Goal: Information Seeking & Learning: Learn about a topic

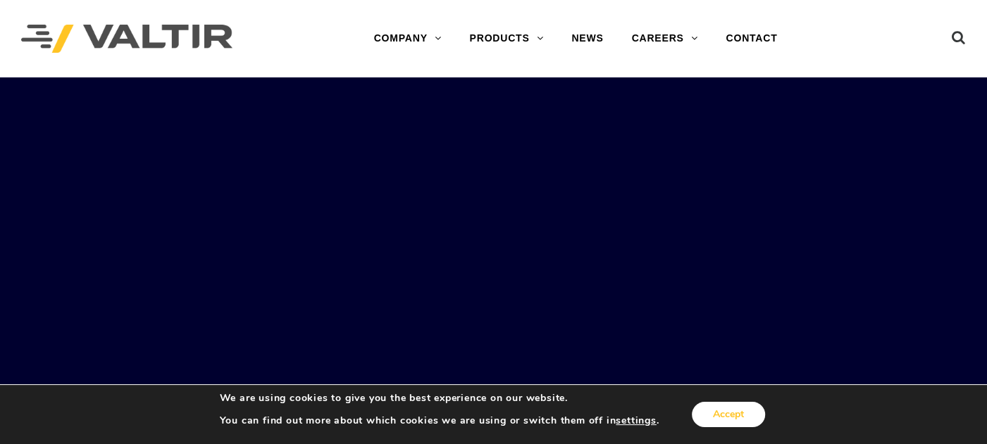
click at [749, 418] on button "Accept" at bounding box center [728, 414] width 73 height 25
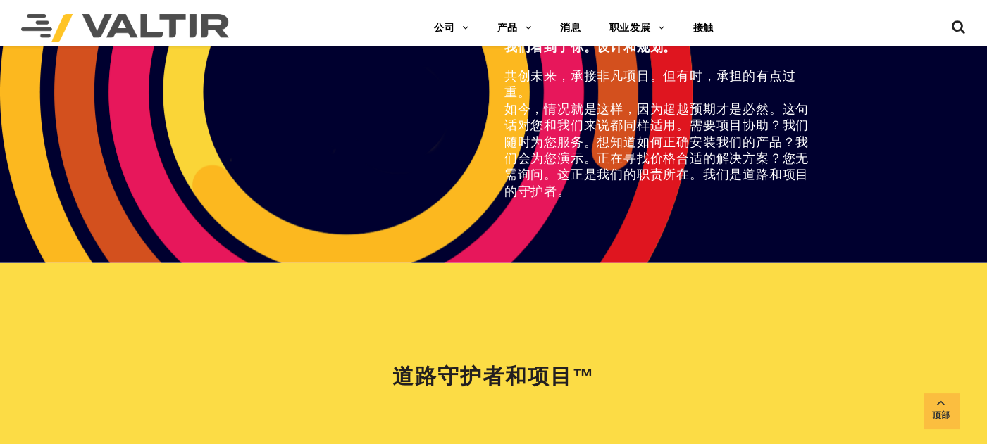
scroll to position [2817, 0]
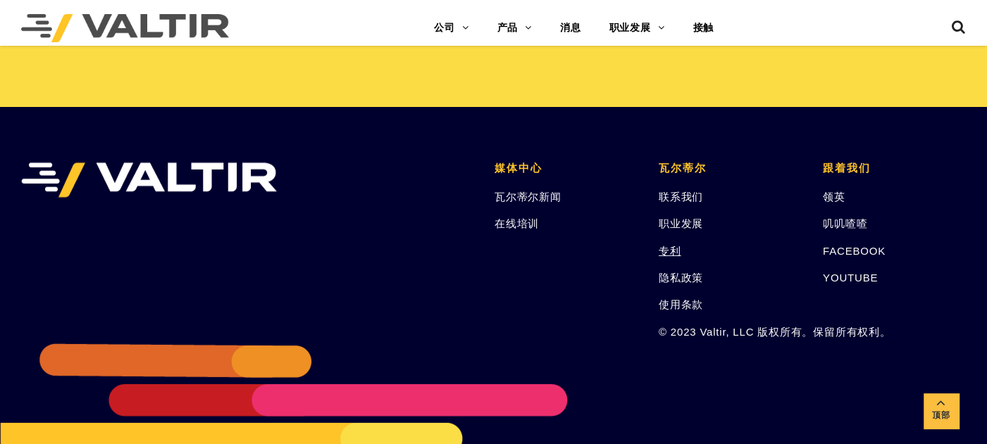
click at [667, 247] on font "专利" at bounding box center [670, 251] width 23 height 12
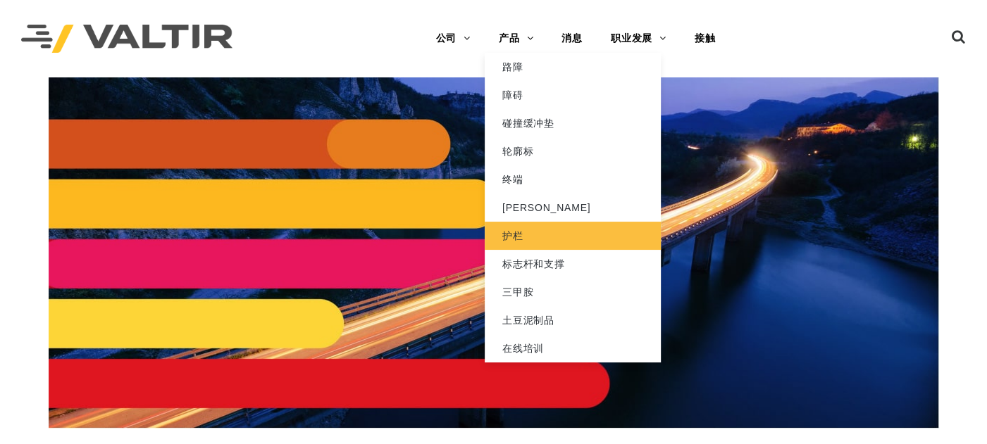
click at [506, 228] on link "护栏" at bounding box center [573, 236] width 176 height 28
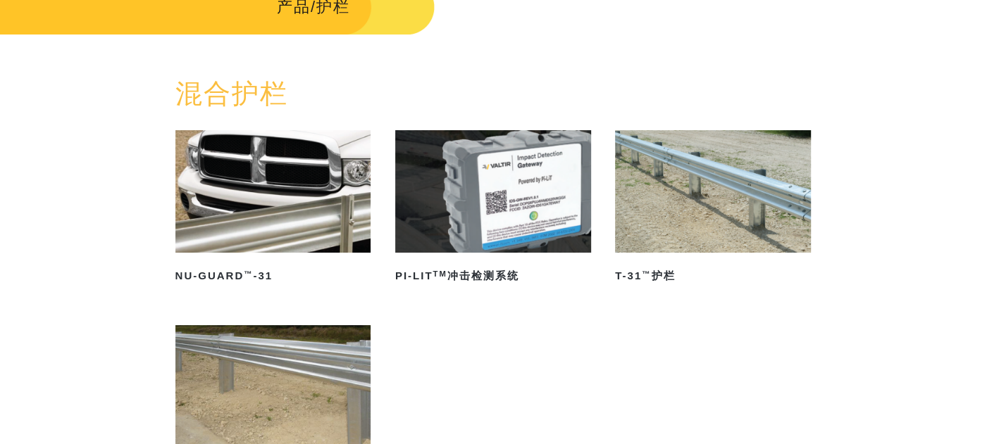
scroll to position [235, 0]
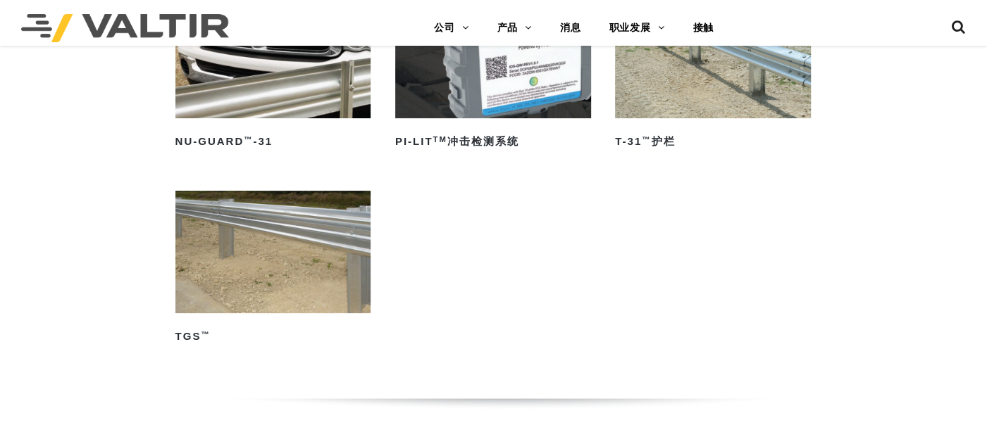
click at [295, 254] on img at bounding box center [273, 252] width 196 height 123
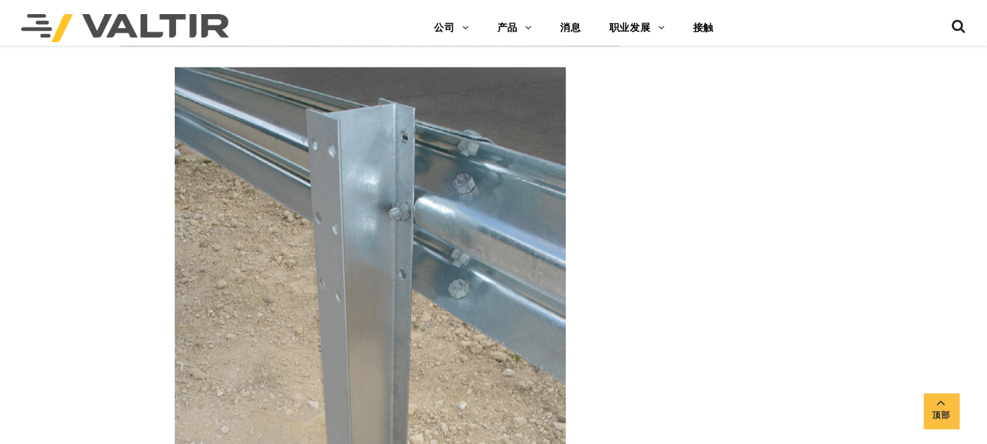
scroll to position [2269, 0]
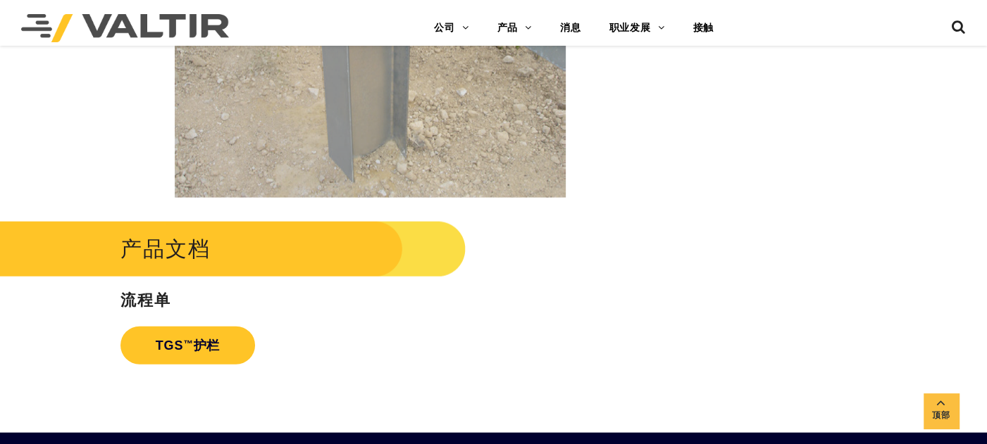
click at [201, 359] on link "TGS ™ 护栏" at bounding box center [187, 346] width 135 height 38
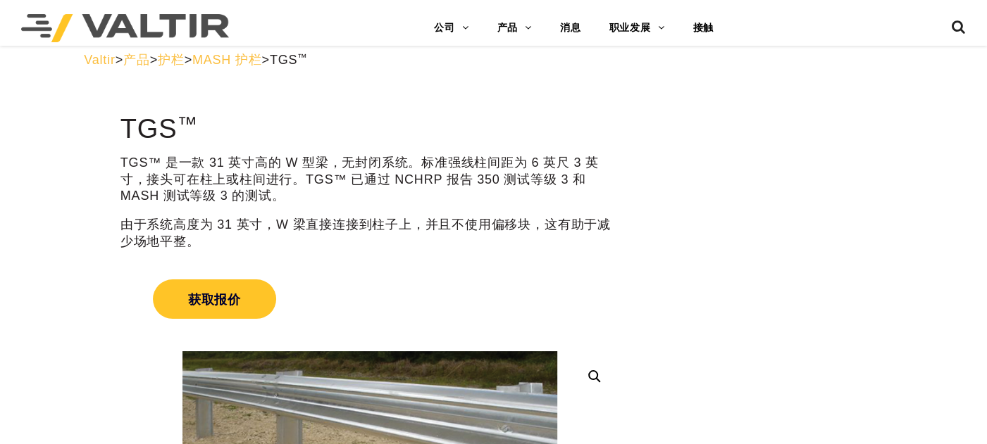
scroll to position [0, 0]
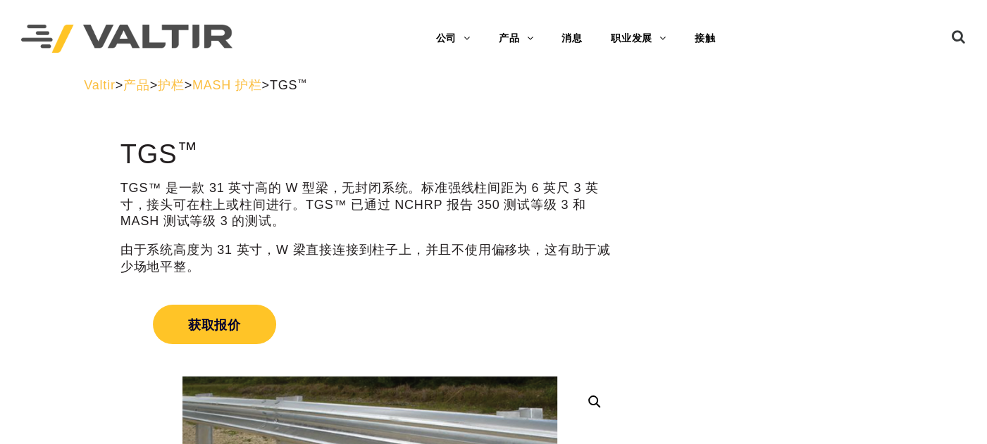
click at [262, 89] on font "MASH 护栏" at bounding box center [227, 85] width 70 height 14
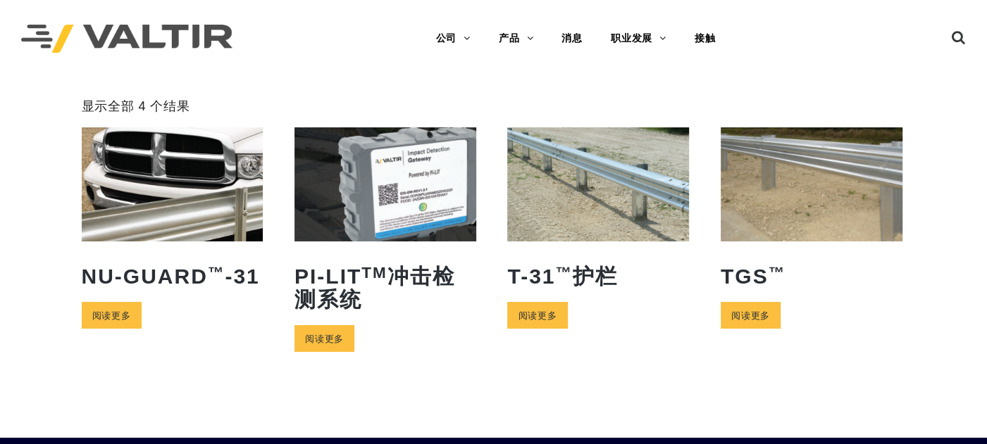
click at [573, 207] on img at bounding box center [598, 183] width 182 height 113
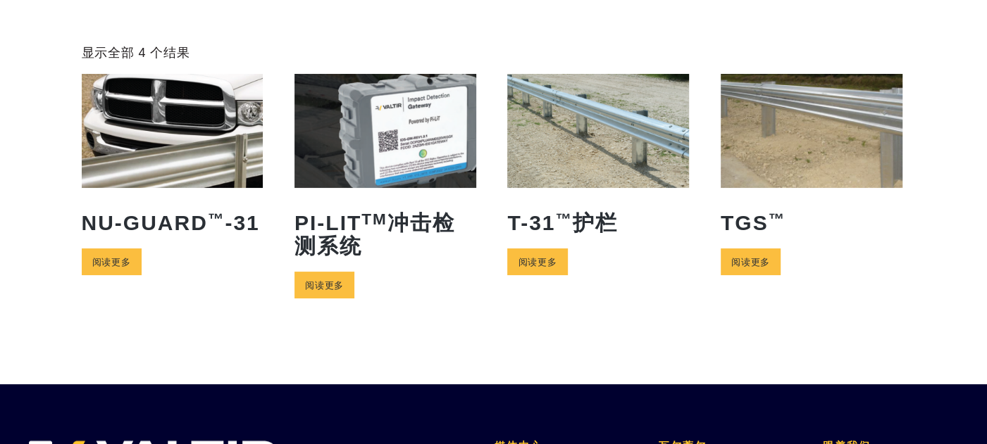
scroll to position [78, 0]
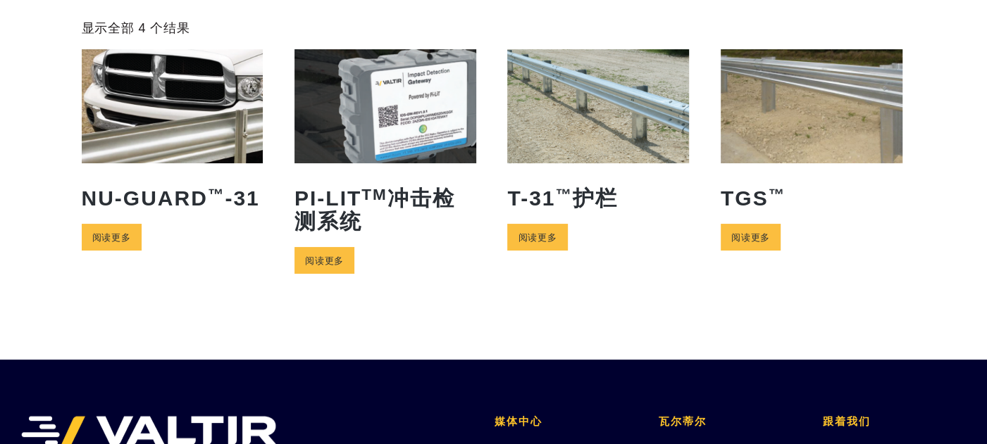
click at [809, 149] on img at bounding box center [812, 105] width 182 height 113
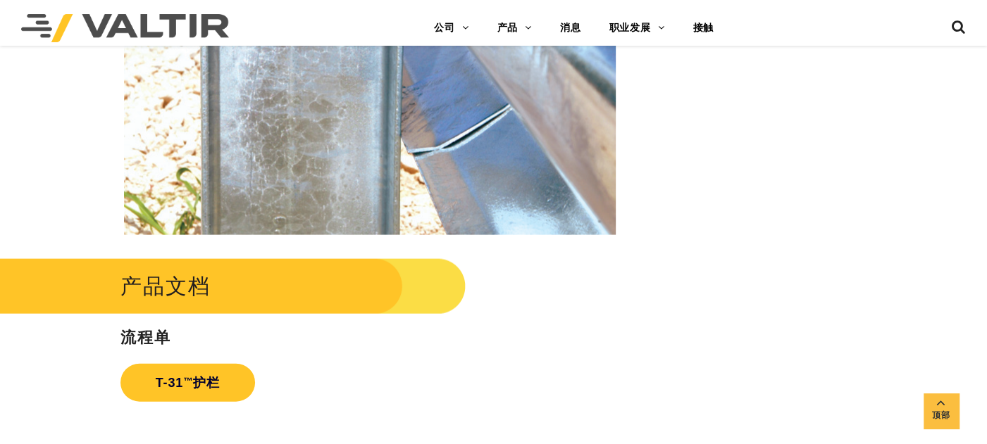
scroll to position [2191, 0]
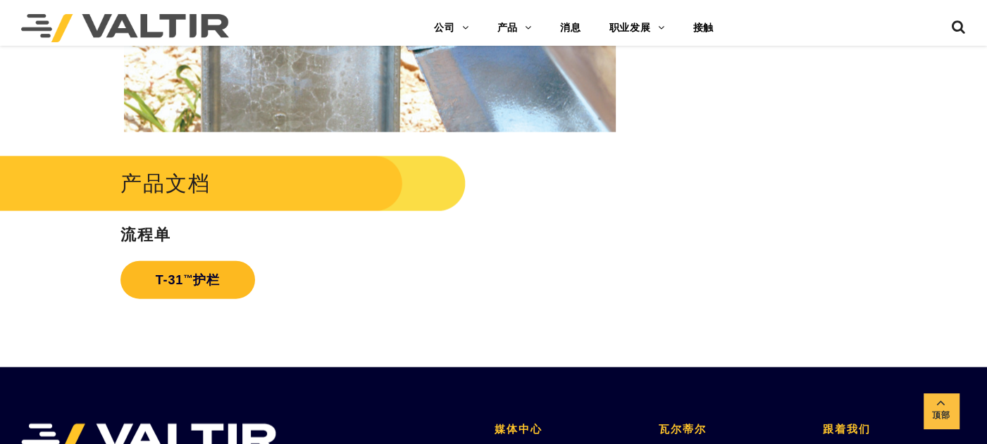
click at [184, 290] on link "T-31 ™ 护栏" at bounding box center [187, 280] width 135 height 38
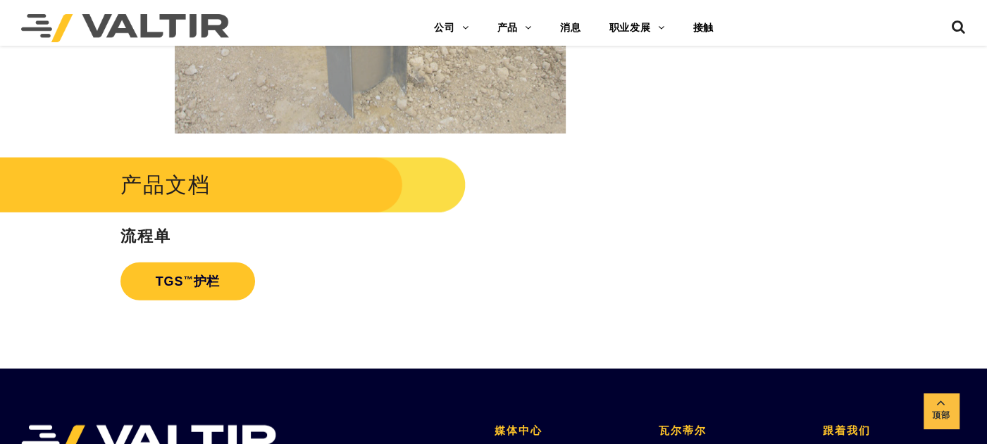
scroll to position [2504, 0]
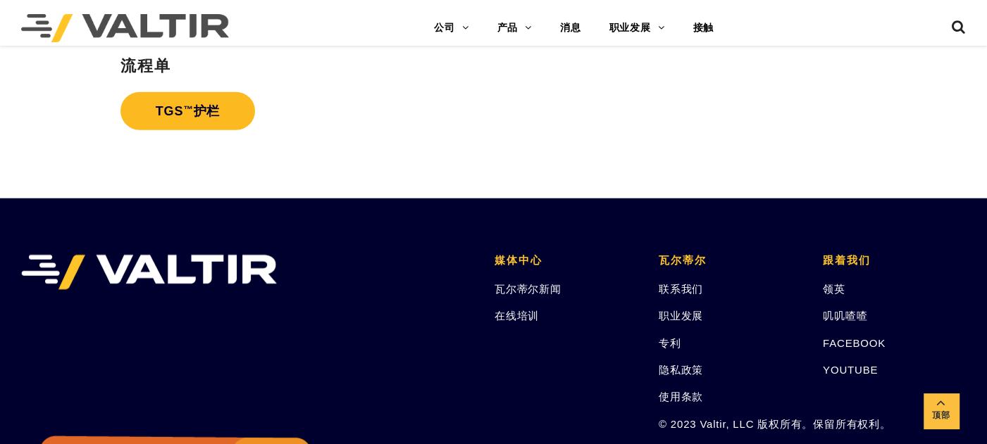
click at [179, 118] on font "TGS" at bounding box center [169, 111] width 27 height 14
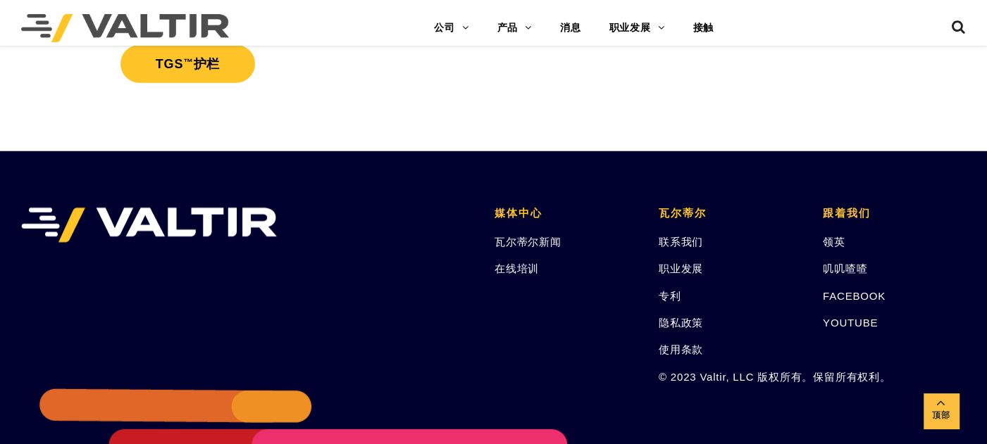
scroll to position [2368, 0]
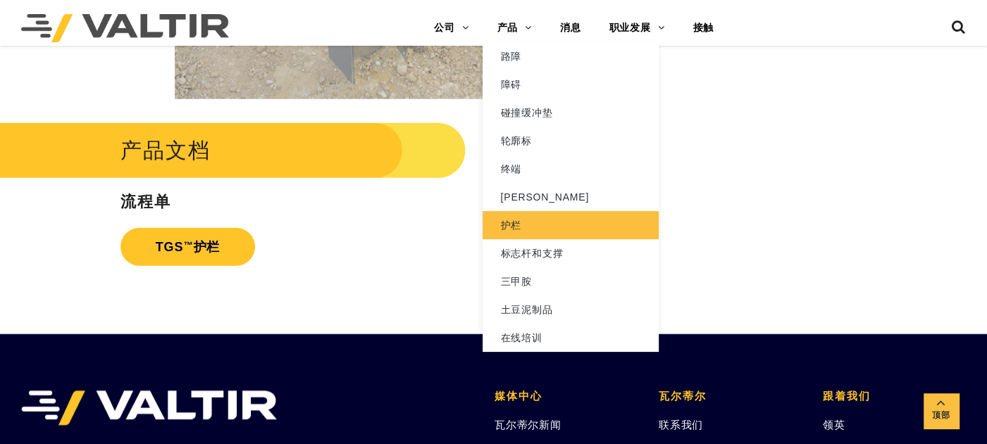
click at [519, 220] on font "护栏" at bounding box center [510, 225] width 21 height 11
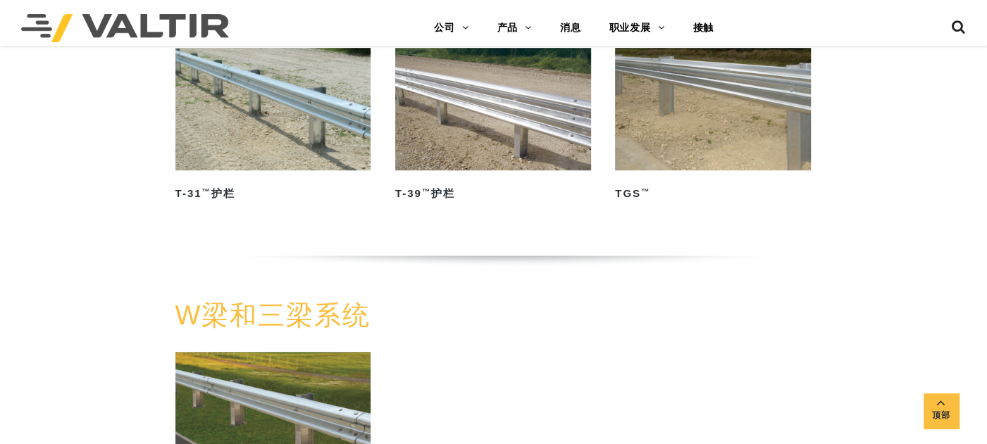
scroll to position [625, 0]
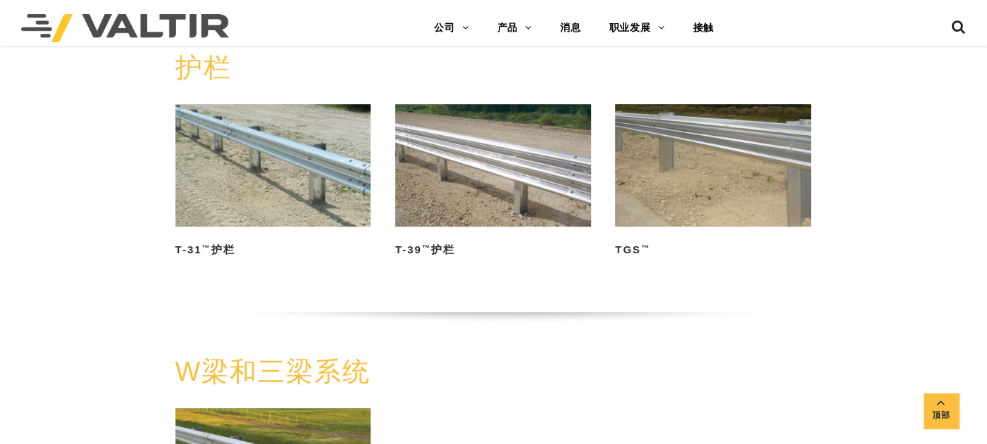
click at [482, 158] on img at bounding box center [493, 165] width 196 height 123
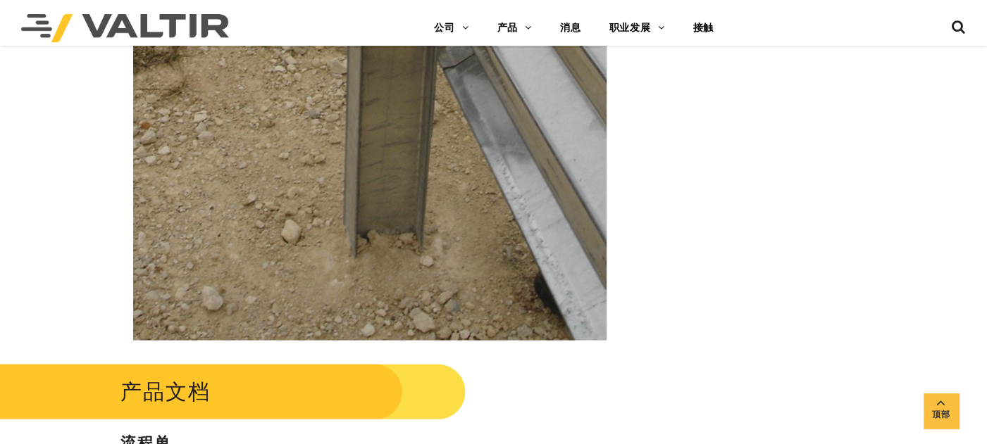
scroll to position [2348, 0]
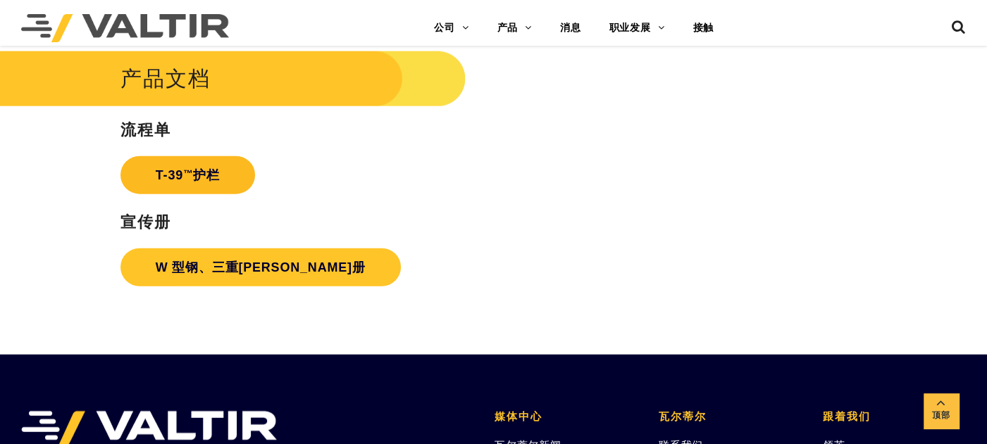
click at [211, 188] on link "T-39 ™ 护栏" at bounding box center [187, 175] width 135 height 38
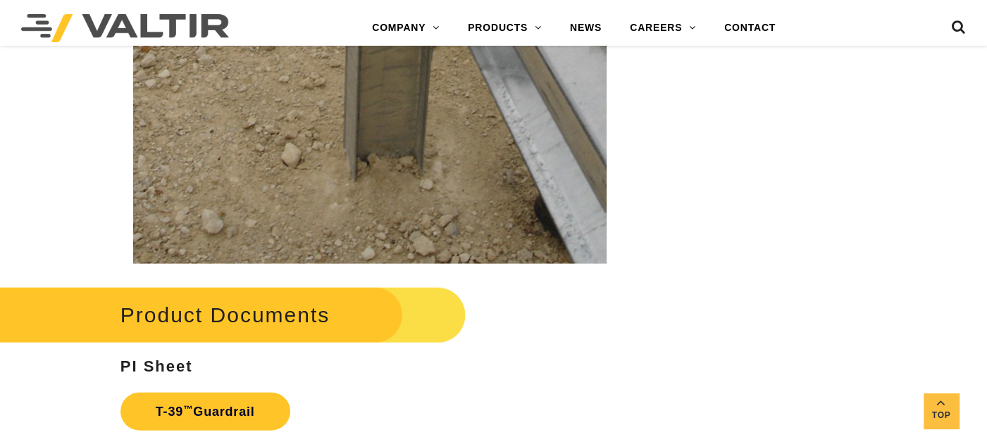
scroll to position [2377, 0]
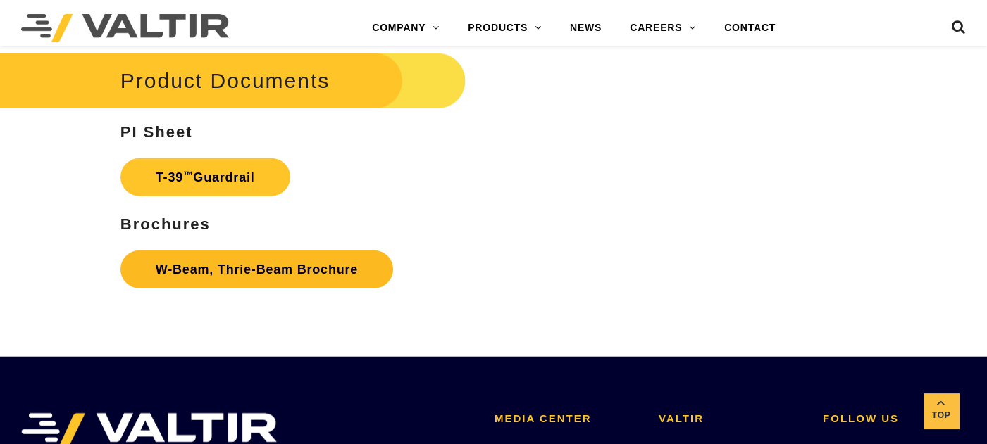
click at [274, 270] on link "W-Beam, Thrie-Beam Brochure" at bounding box center [256, 270] width 273 height 38
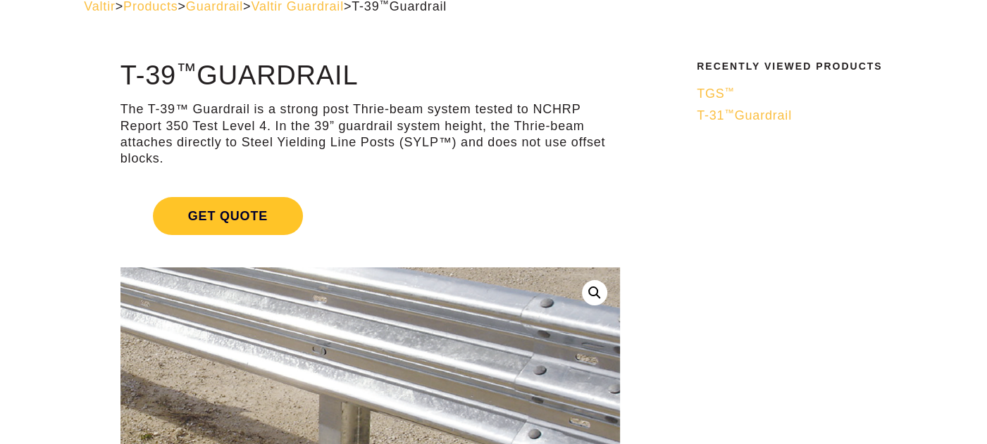
scroll to position [0, 0]
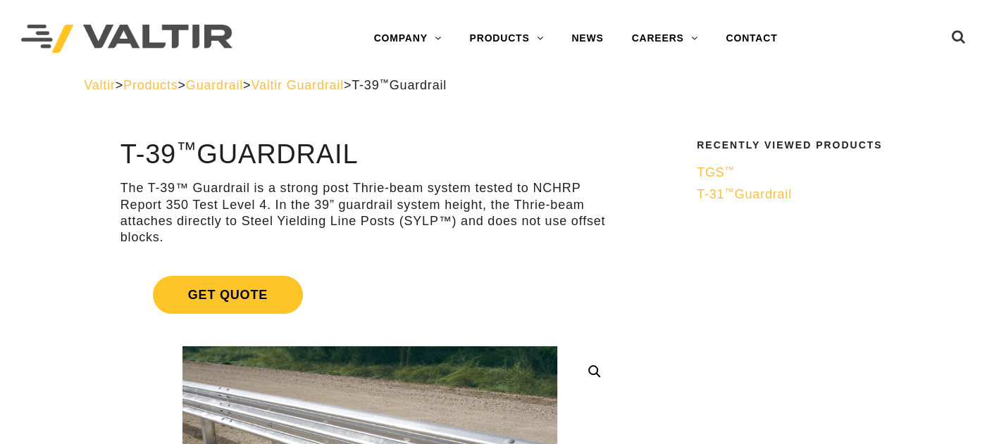
click at [344, 87] on span "Valtir Guardrail" at bounding box center [297, 85] width 93 height 14
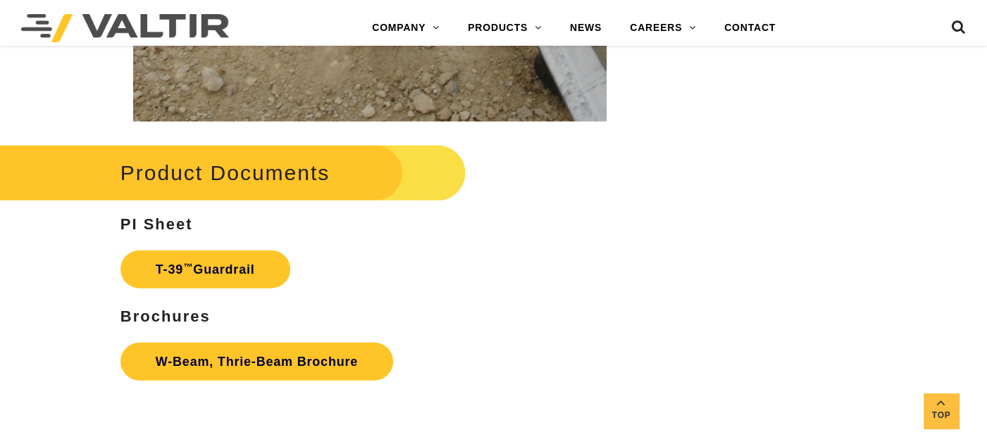
scroll to position [2426, 0]
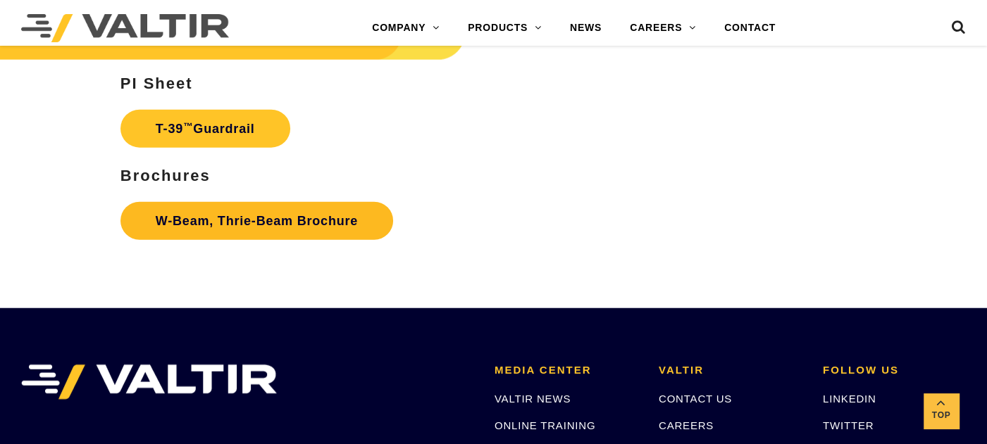
click at [373, 214] on link "W-Beam, Thrie-Beam Brochure" at bounding box center [256, 221] width 273 height 38
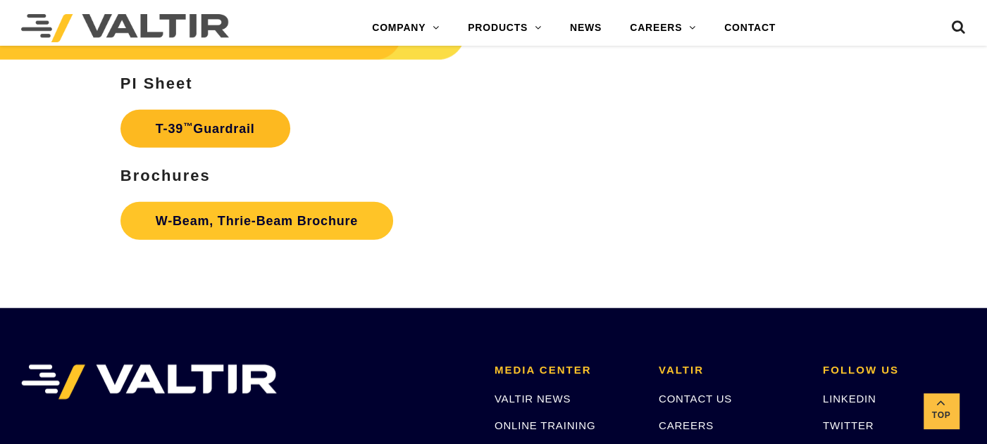
click at [197, 135] on link "T-39 ™ Guardrail" at bounding box center [205, 129] width 170 height 38
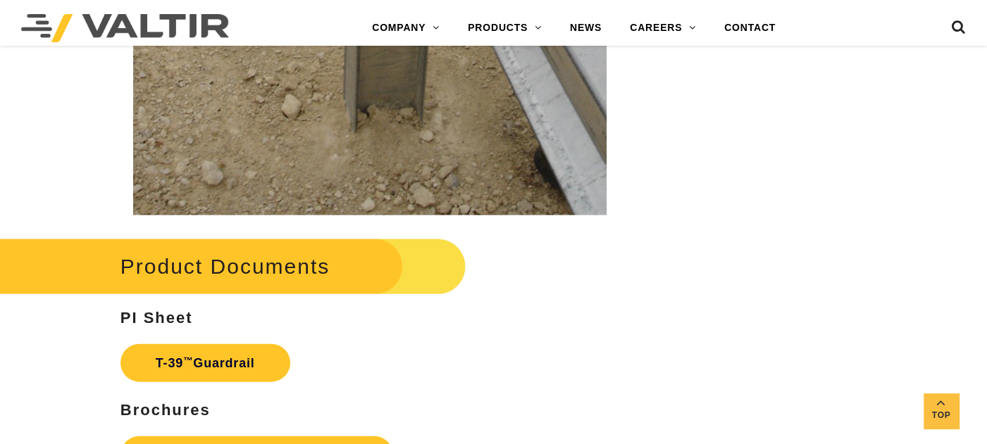
scroll to position [2348, 0]
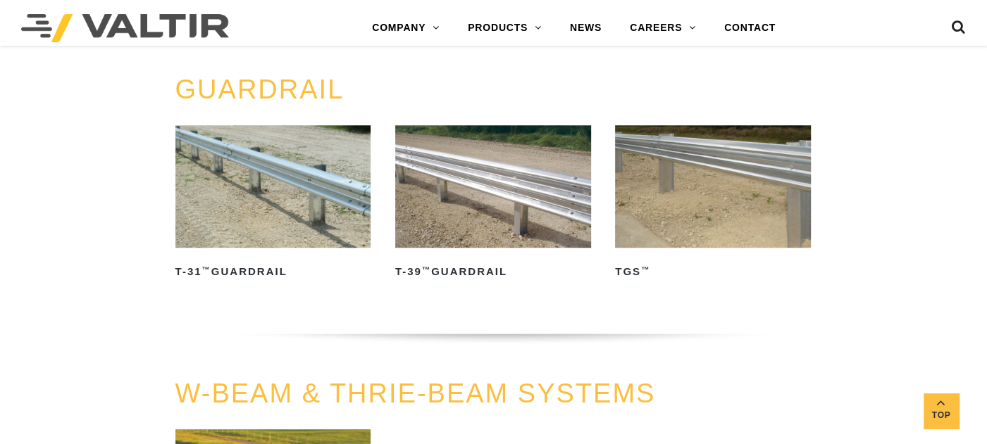
scroll to position [559, 0]
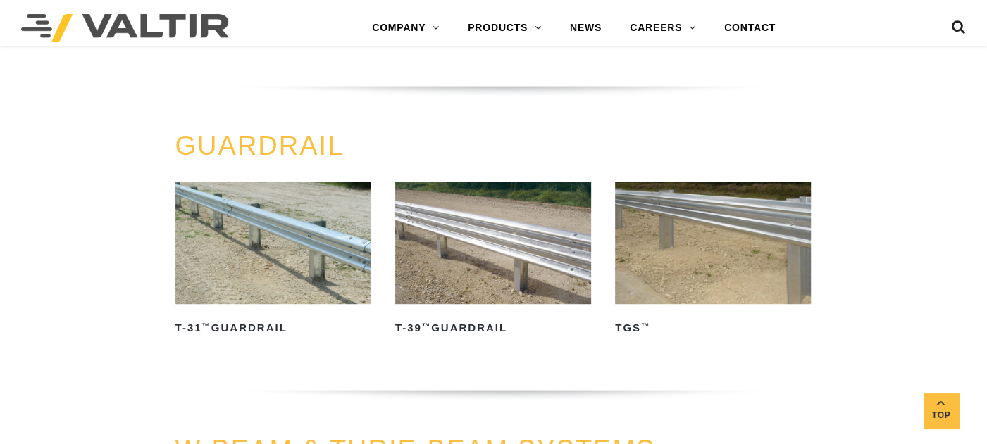
click at [724, 232] on img at bounding box center [713, 243] width 196 height 123
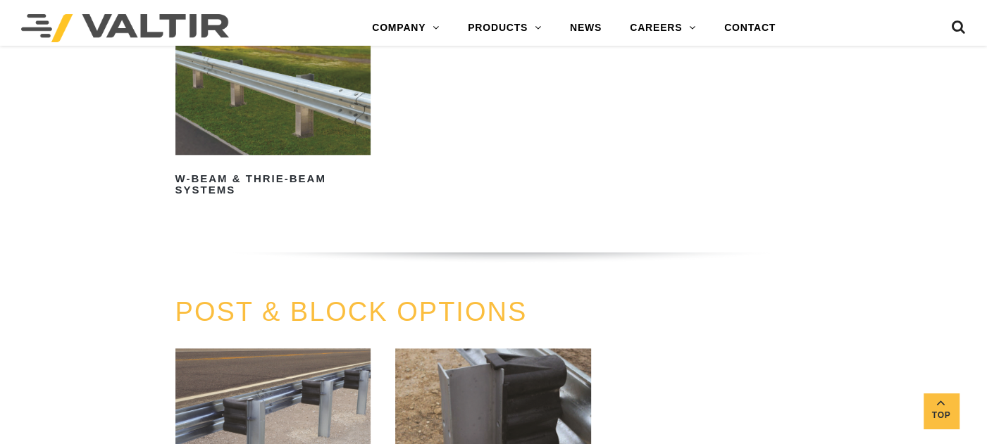
scroll to position [950, 0]
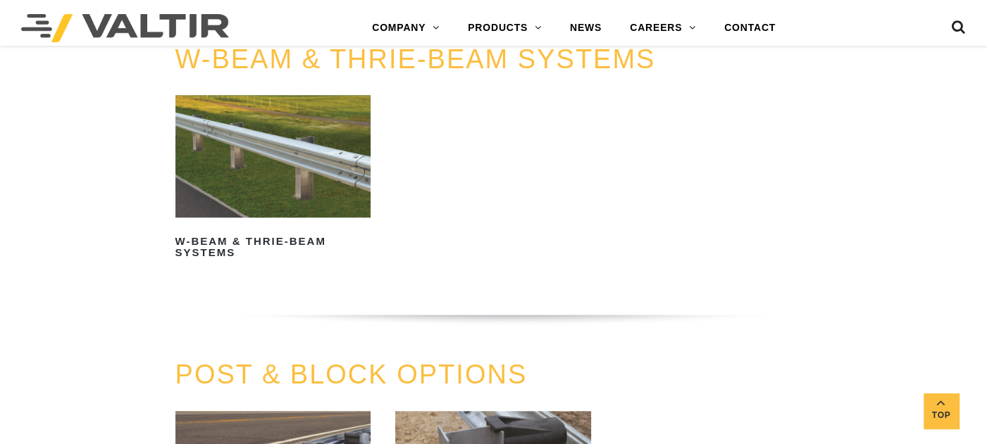
click at [287, 142] on img at bounding box center [273, 156] width 196 height 123
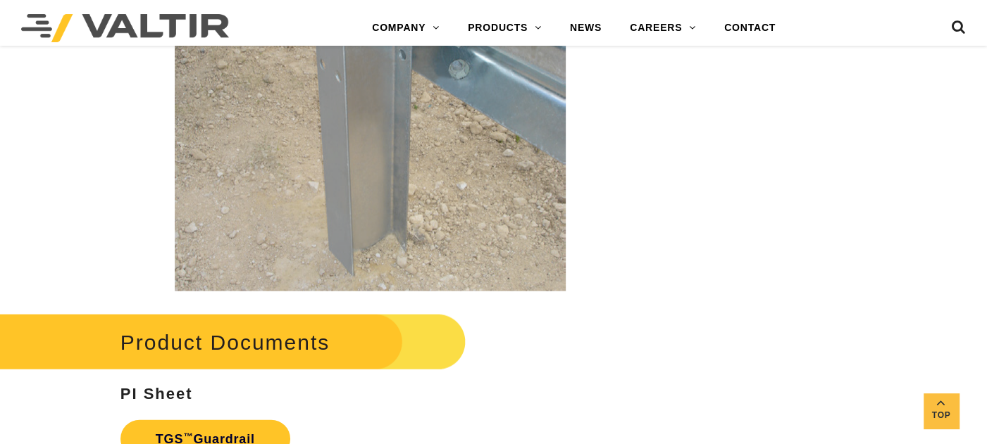
scroll to position [2426, 0]
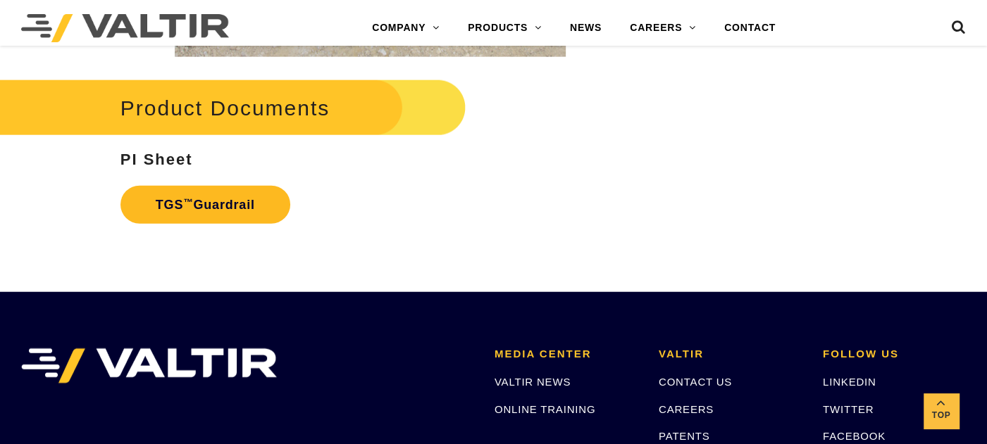
click at [223, 201] on link "TGS ™ Guardrail" at bounding box center [205, 205] width 170 height 38
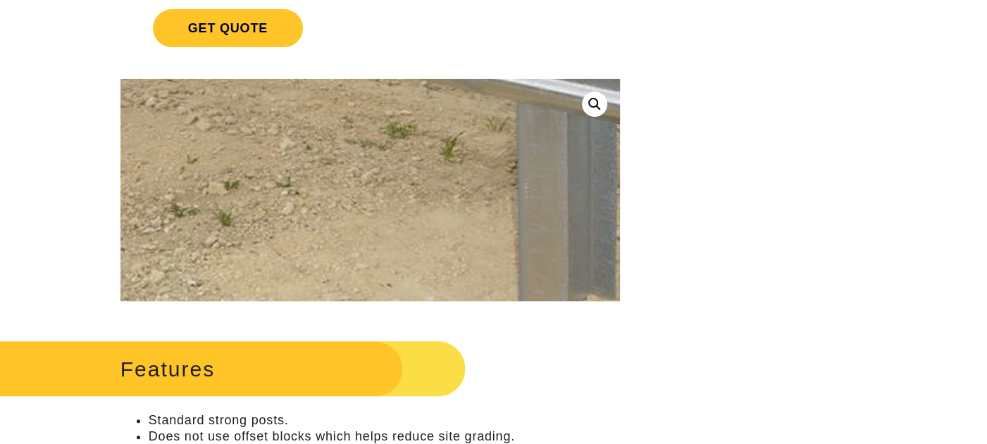
scroll to position [0, 0]
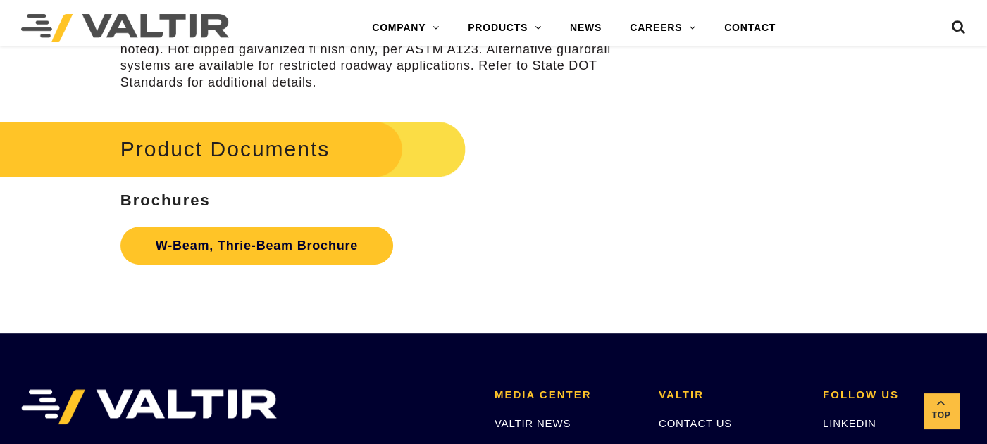
scroll to position [4069, 0]
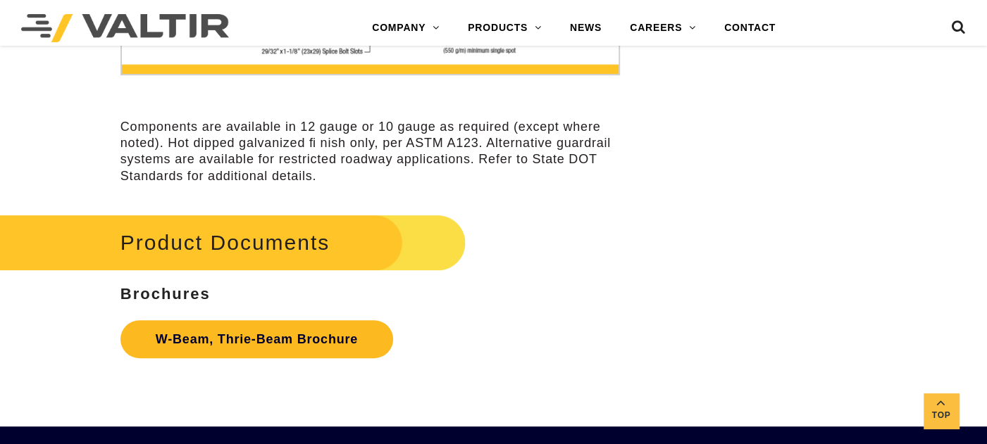
click at [235, 349] on link "W-Beam, Thrie-Beam Brochure" at bounding box center [256, 339] width 273 height 38
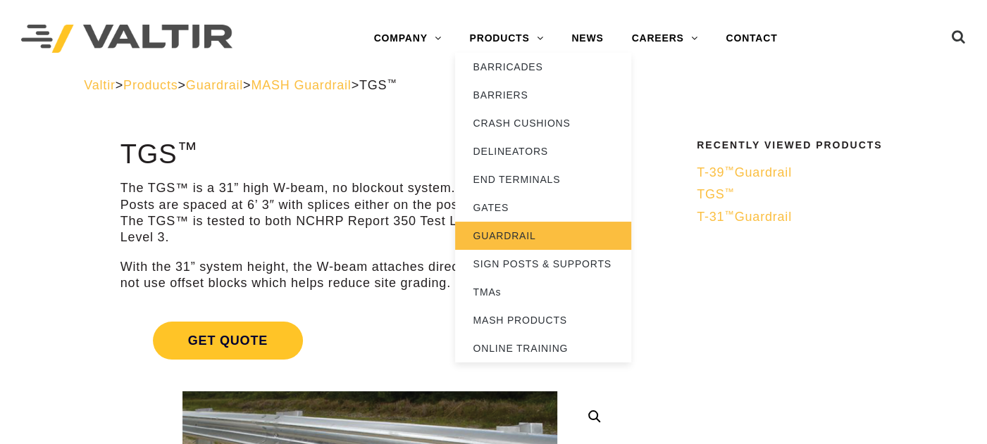
click at [504, 239] on link "GUARDRAIL" at bounding box center [543, 236] width 176 height 28
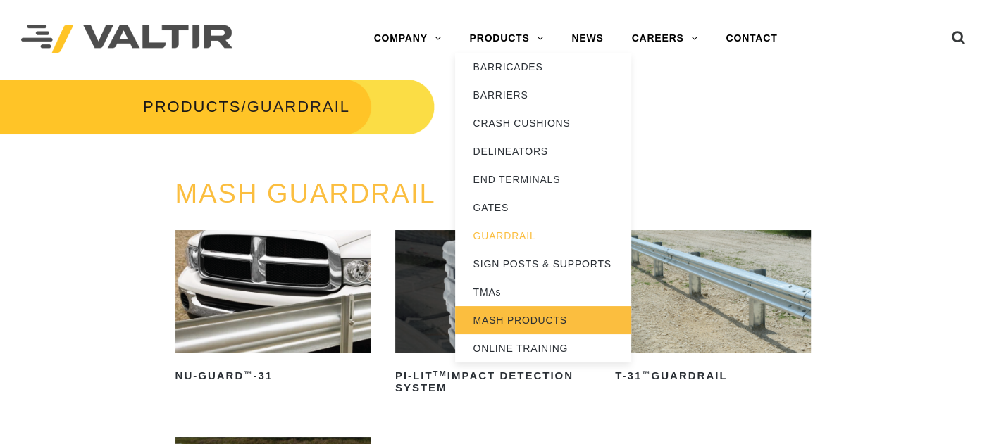
click at [521, 315] on link "MASH PRODUCTS" at bounding box center [543, 320] width 176 height 28
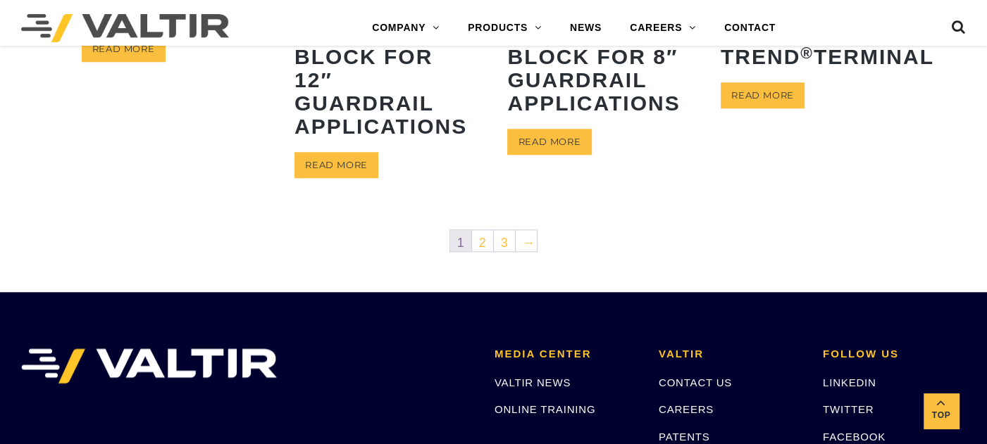
scroll to position [783, 0]
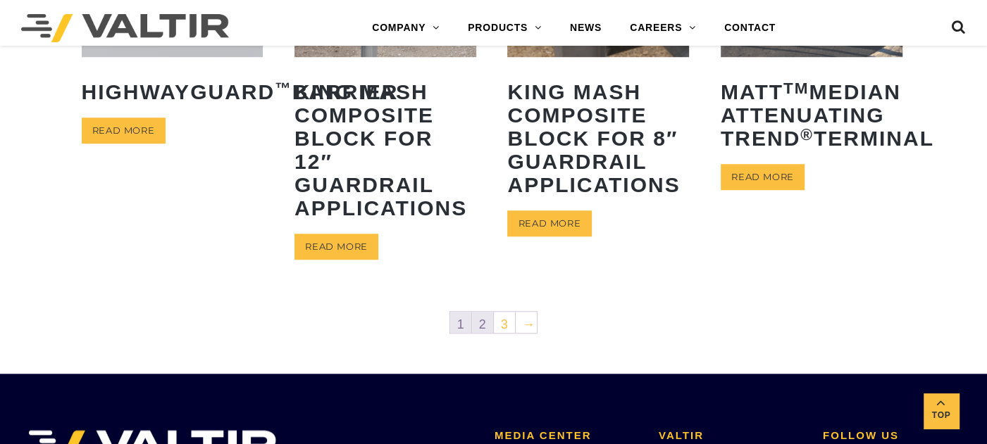
click at [481, 312] on link "2" at bounding box center [482, 322] width 21 height 21
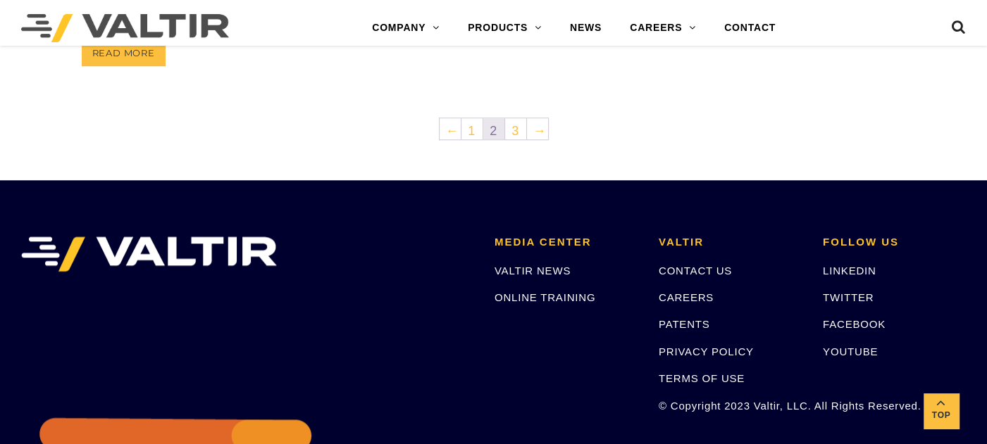
scroll to position [783, 0]
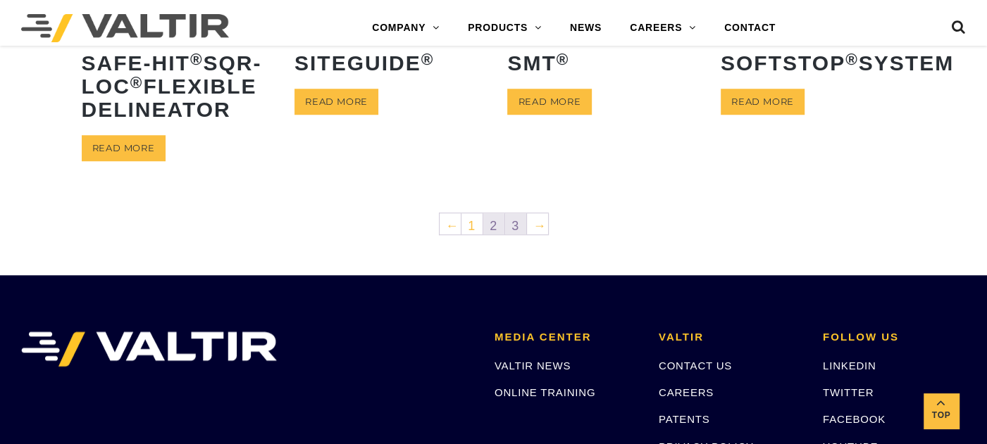
click at [519, 235] on link "3" at bounding box center [515, 223] width 21 height 21
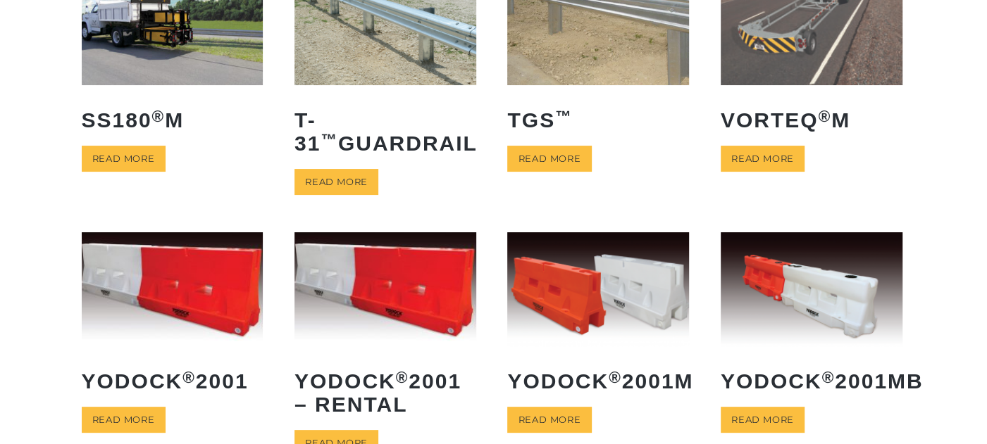
scroll to position [469, 0]
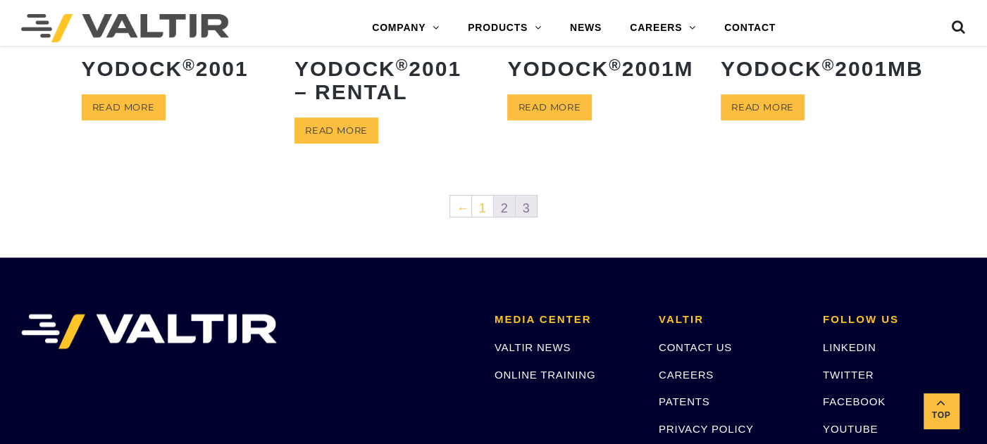
click at [509, 214] on link "2" at bounding box center [504, 206] width 21 height 21
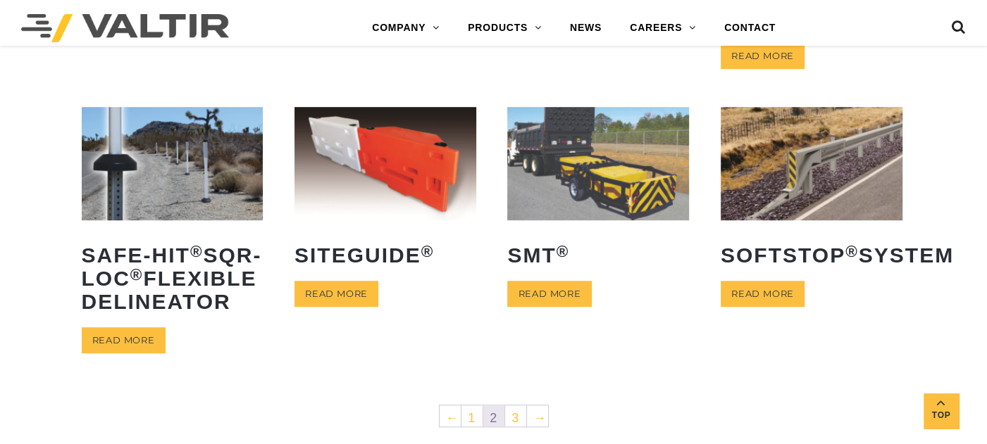
scroll to position [861, 0]
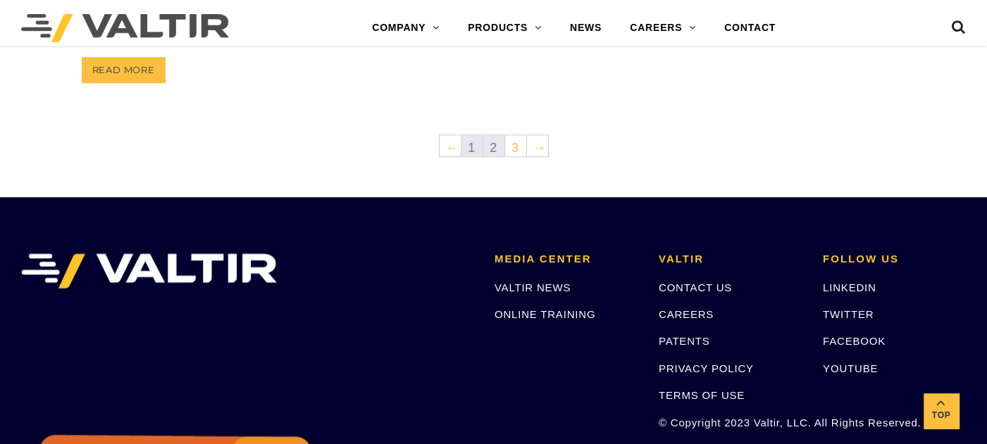
click at [472, 156] on link "1" at bounding box center [471, 145] width 21 height 21
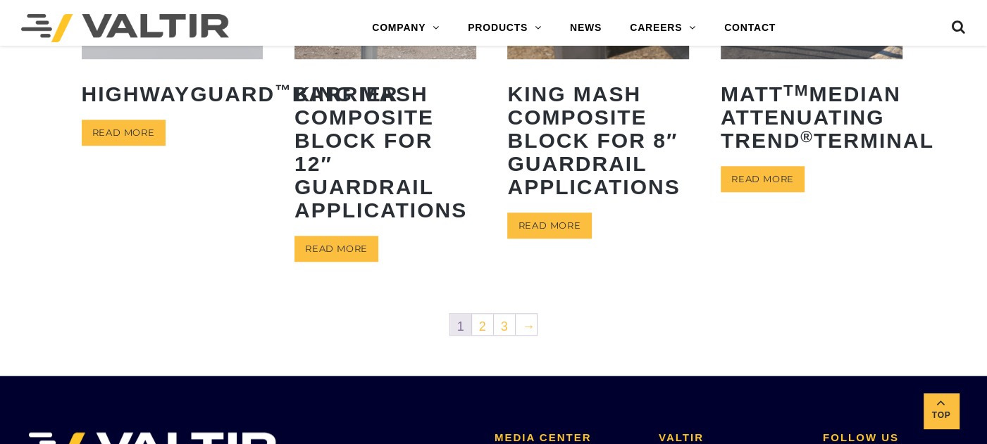
scroll to position [939, 0]
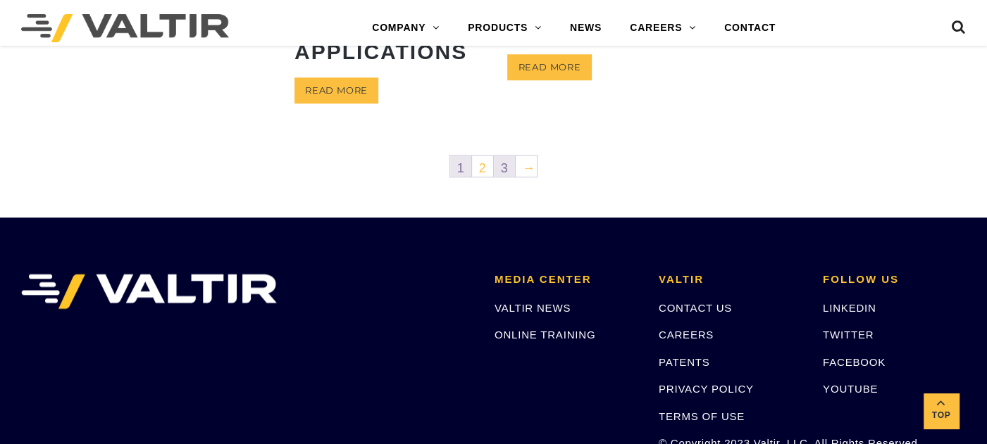
click at [502, 156] on link "3" at bounding box center [504, 166] width 21 height 21
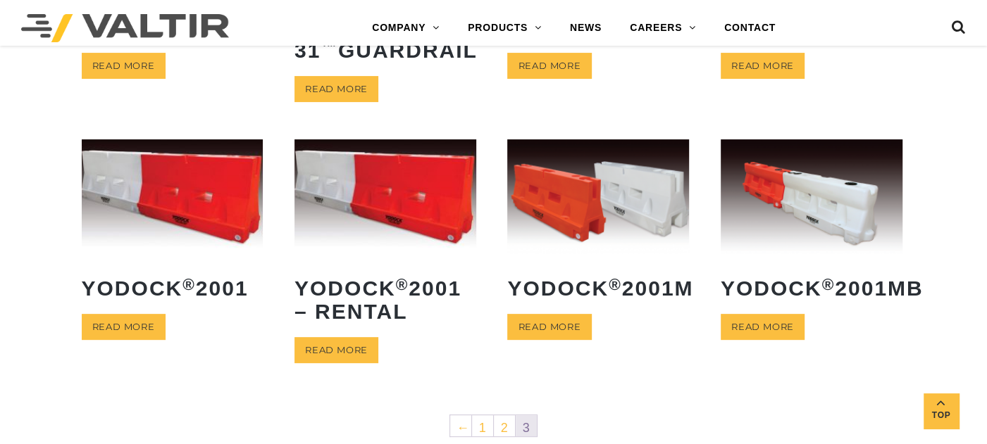
scroll to position [391, 0]
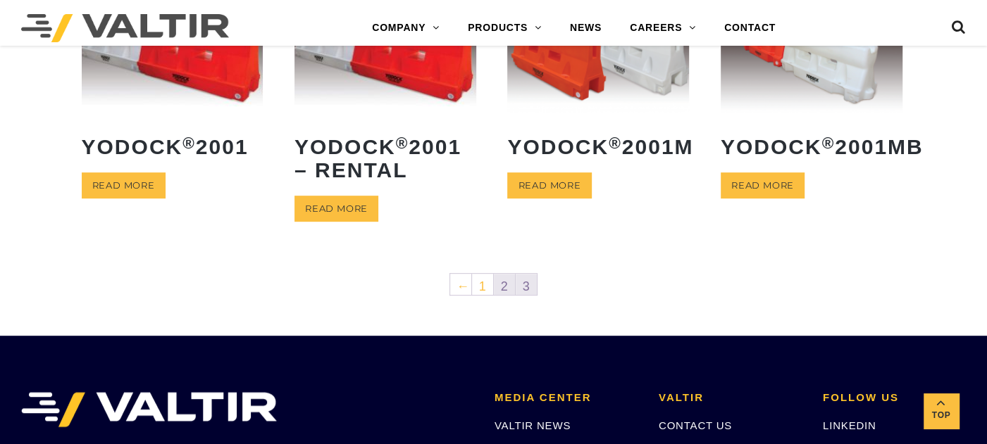
click at [505, 290] on link "2" at bounding box center [504, 284] width 21 height 21
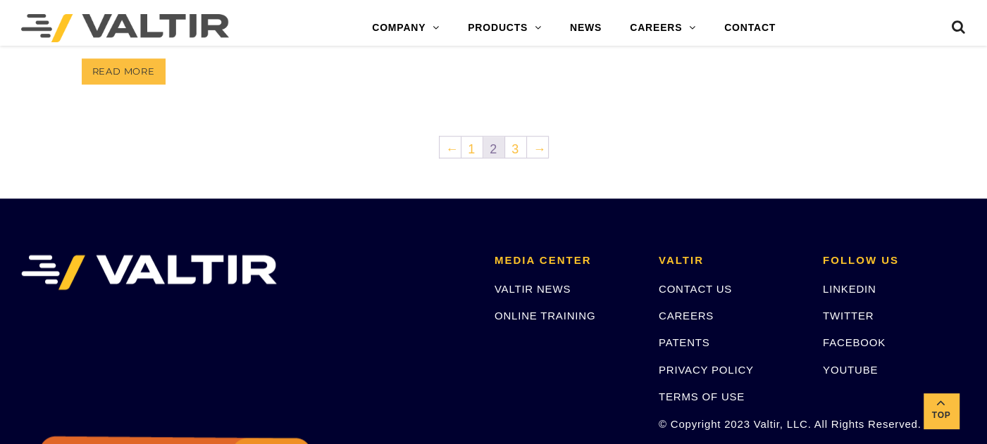
scroll to position [861, 0]
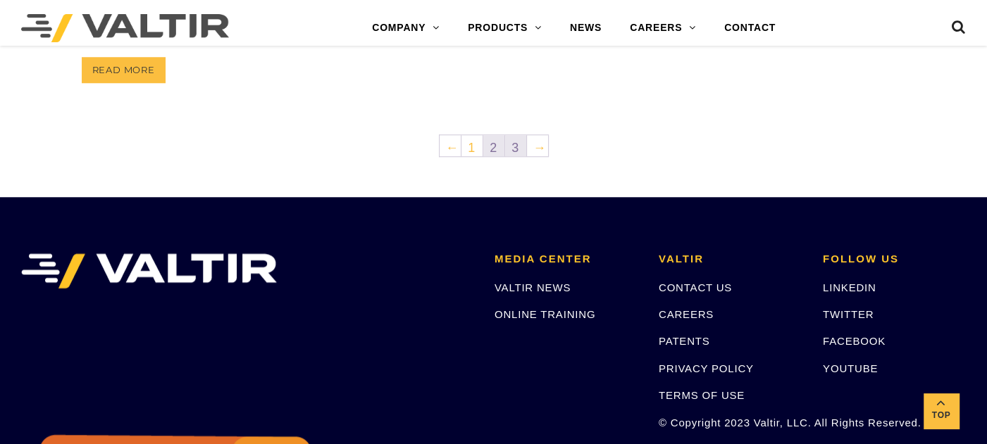
click at [521, 156] on link "3" at bounding box center [515, 145] width 21 height 21
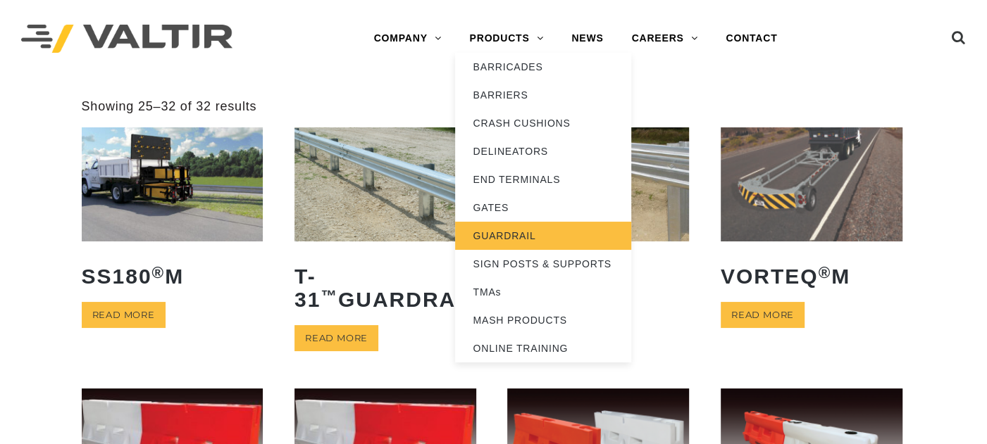
click at [515, 236] on link "GUARDRAIL" at bounding box center [543, 236] width 176 height 28
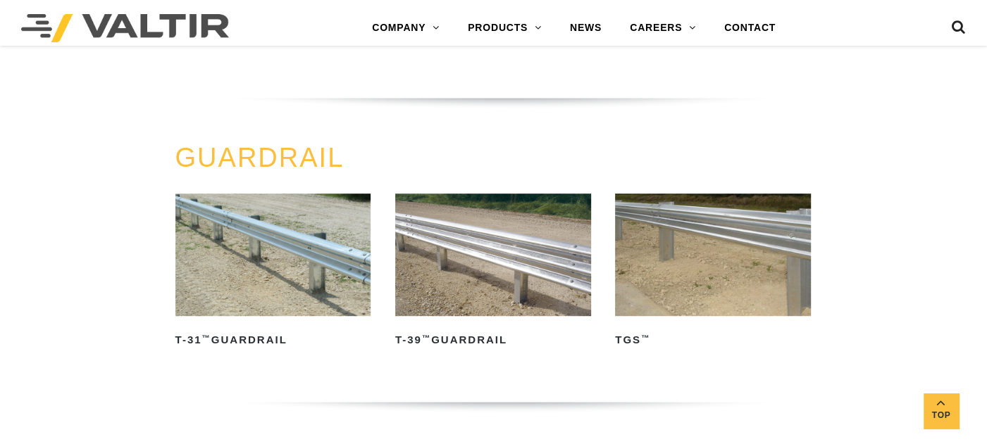
scroll to position [625, 0]
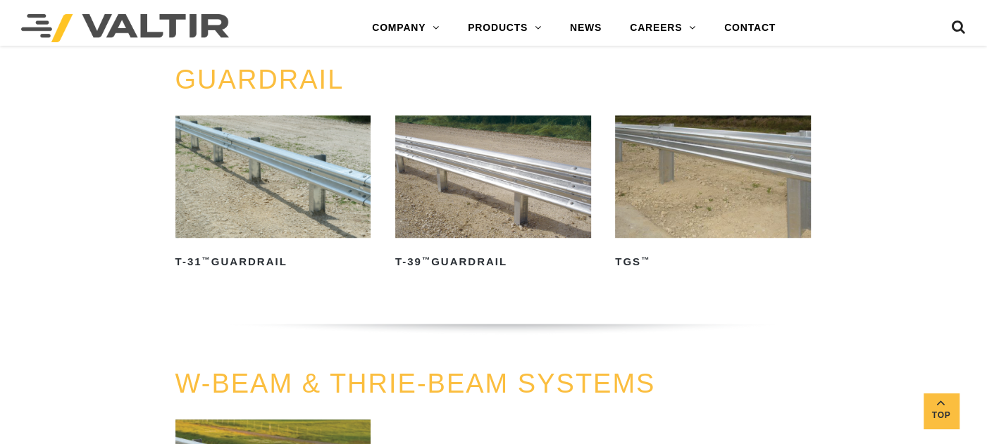
click at [714, 195] on img at bounding box center [713, 177] width 196 height 123
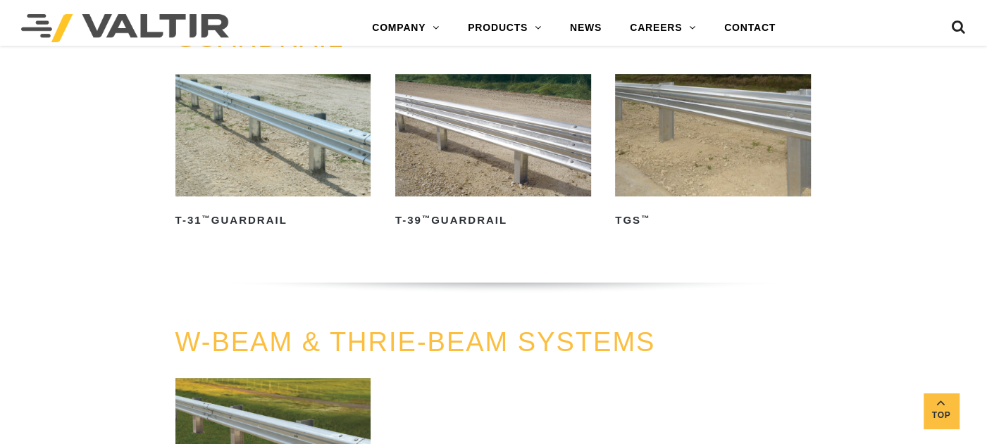
scroll to position [469, 0]
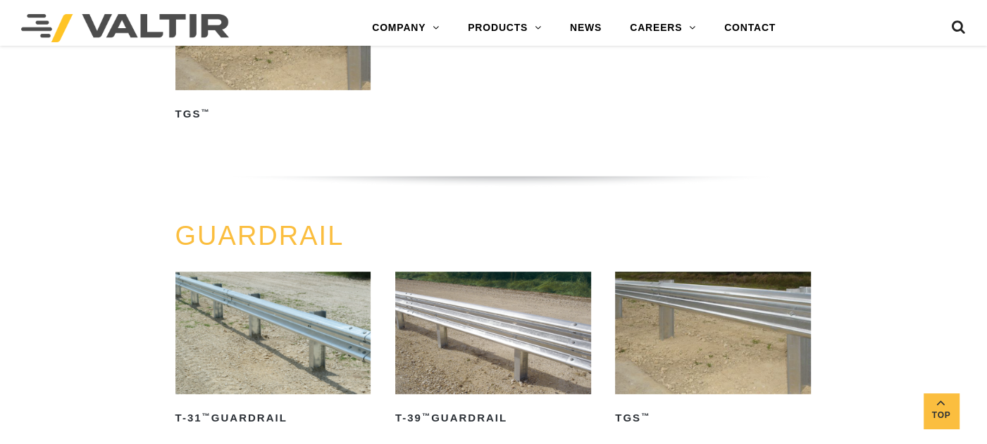
click at [533, 341] on img at bounding box center [493, 333] width 196 height 123
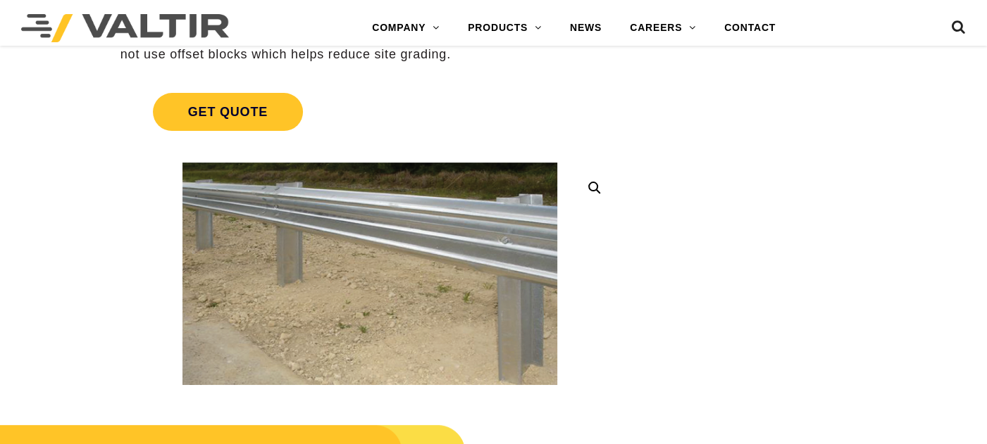
scroll to position [235, 0]
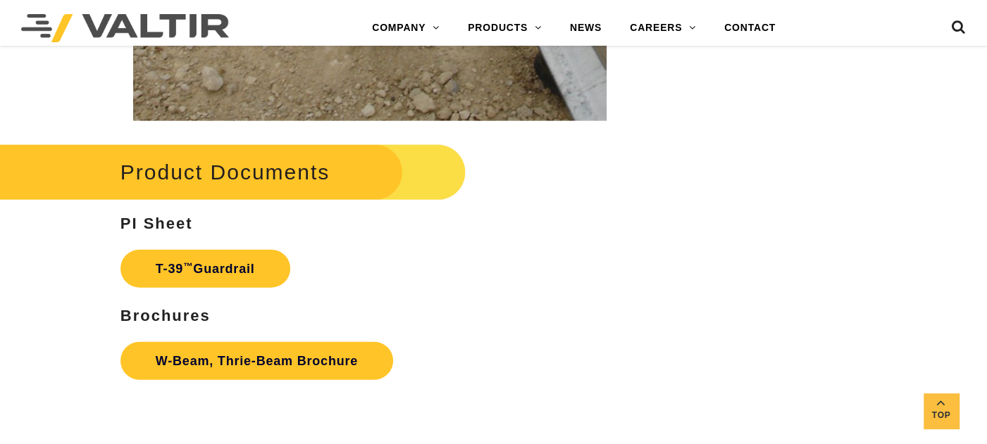
scroll to position [2426, 0]
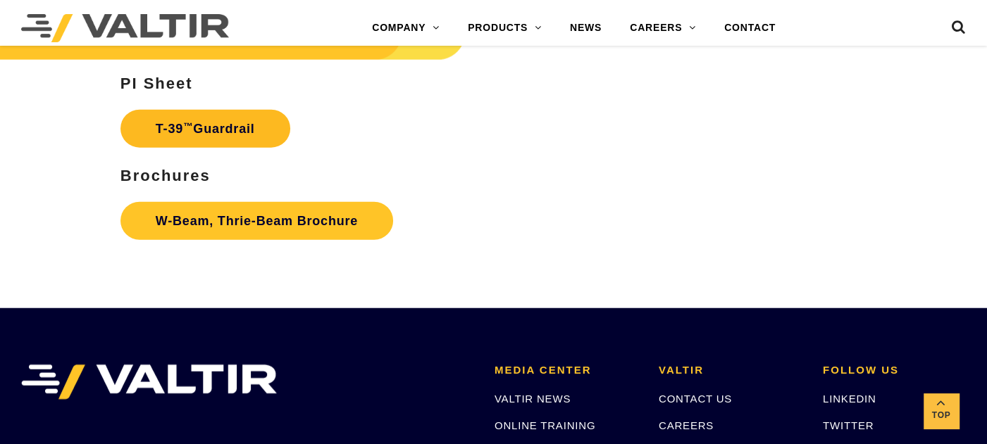
click at [227, 135] on link "T-39 ™ Guardrail" at bounding box center [205, 129] width 170 height 38
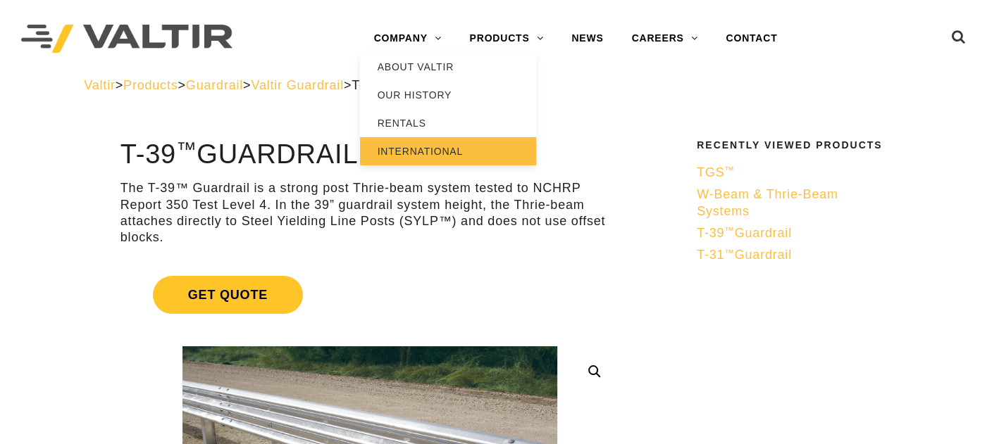
click at [414, 148] on link "INTERNATIONAL" at bounding box center [448, 151] width 176 height 28
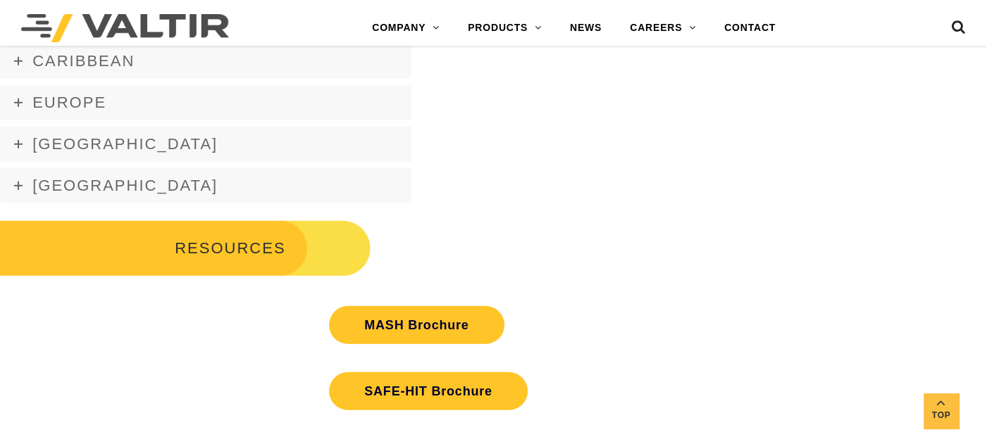
scroll to position [2817, 0]
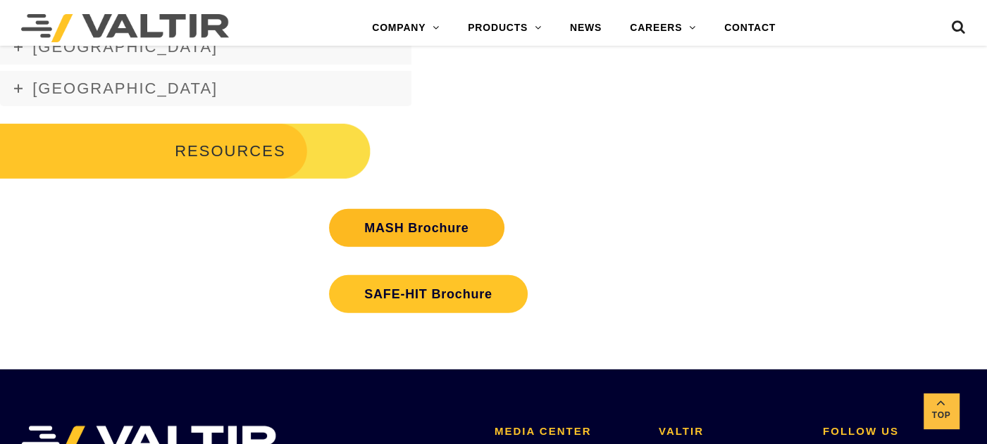
click at [396, 239] on link "MASH Brochure" at bounding box center [416, 228] width 175 height 38
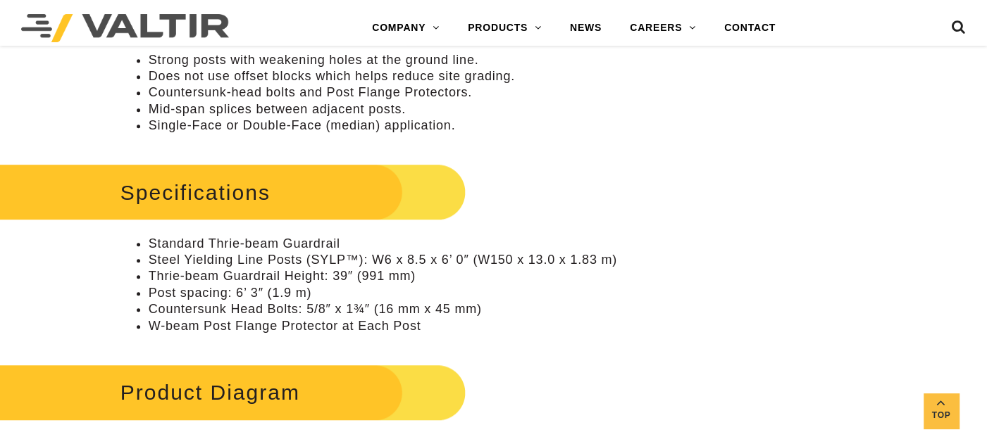
scroll to position [1017, 0]
